Goal: Task Accomplishment & Management: Manage account settings

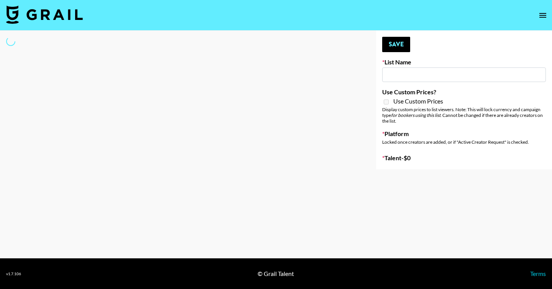
type input "US Based Music Creators"
select select "Song"
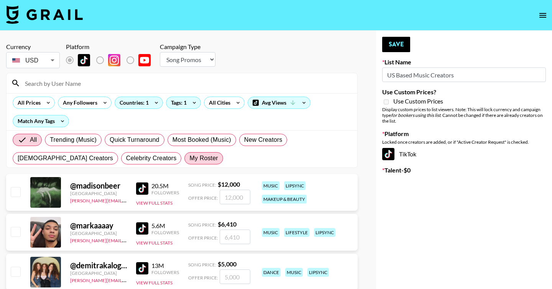
click at [189, 157] on span "My Roster" at bounding box center [203, 158] width 28 height 9
click at [189, 158] on input "My Roster" at bounding box center [189, 158] width 0 height 0
radio input "true"
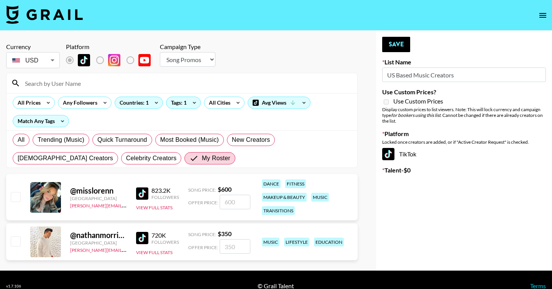
click at [20, 239] on input "checkbox" at bounding box center [15, 240] width 9 height 9
checkbox input "true"
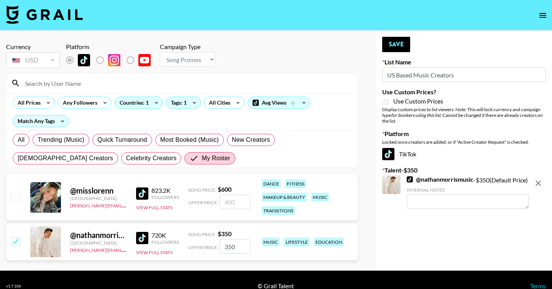
click at [246, 246] on input "350" at bounding box center [235, 246] width 31 height 15
type input "3000"
click at [18, 242] on input "checkbox" at bounding box center [15, 240] width 9 height 9
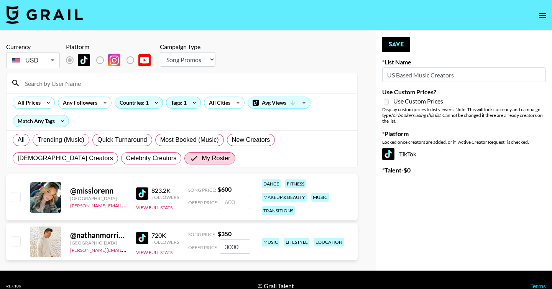
click at [15, 240] on input "checkbox" at bounding box center [15, 240] width 9 height 9
checkbox input "true"
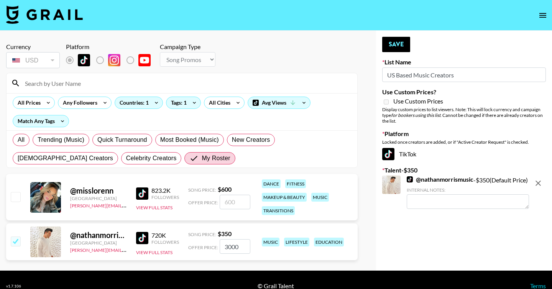
click at [224, 246] on input "3000" at bounding box center [235, 246] width 31 height 15
click at [432, 207] on textarea at bounding box center [468, 201] width 122 height 15
type textarea "$3000"
click at [391, 39] on button "Save" at bounding box center [396, 44] width 28 height 15
radio input "true"
